Goal: Task Accomplishment & Management: Manage account settings

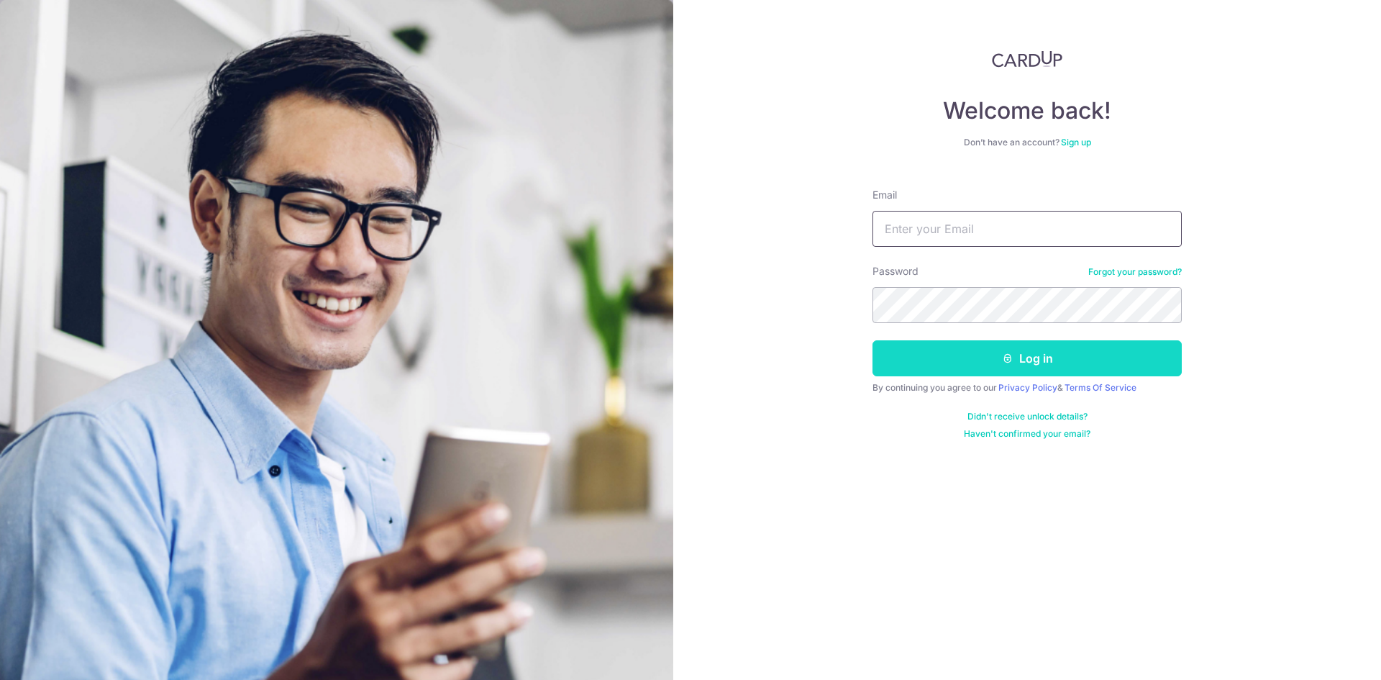
type input "[PERSON_NAME][EMAIL_ADDRESS][DOMAIN_NAME]"
click at [1069, 370] on button "Log in" at bounding box center [1027, 358] width 309 height 36
